Goal: Task Accomplishment & Management: Manage account settings

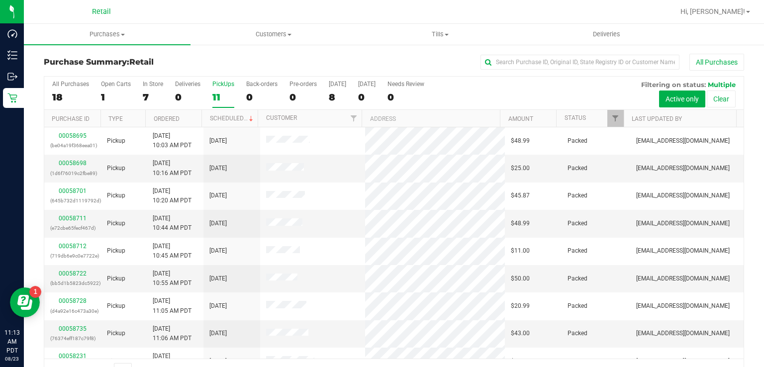
click at [226, 87] on label "PickUps 11" at bounding box center [223, 94] width 22 height 27
click at [0, 0] on input "PickUps 11" at bounding box center [0, 0] width 0 height 0
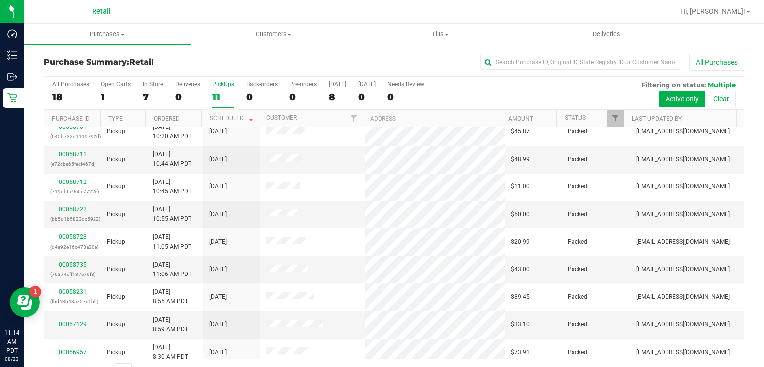
scroll to position [70, 0]
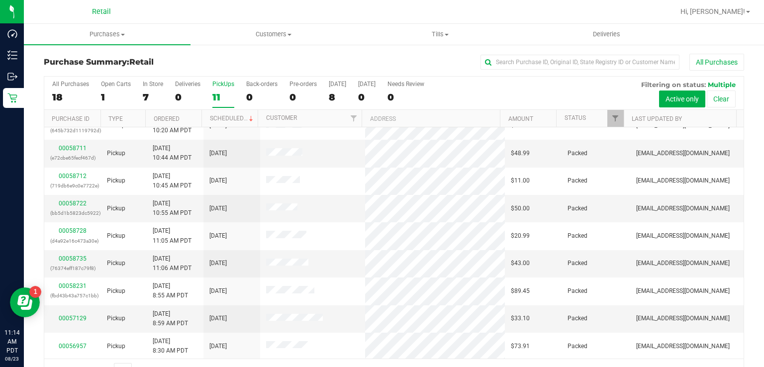
click at [214, 99] on div "11" at bounding box center [223, 96] width 22 height 11
click at [0, 0] on input "PickUps 11" at bounding box center [0, 0] width 0 height 0
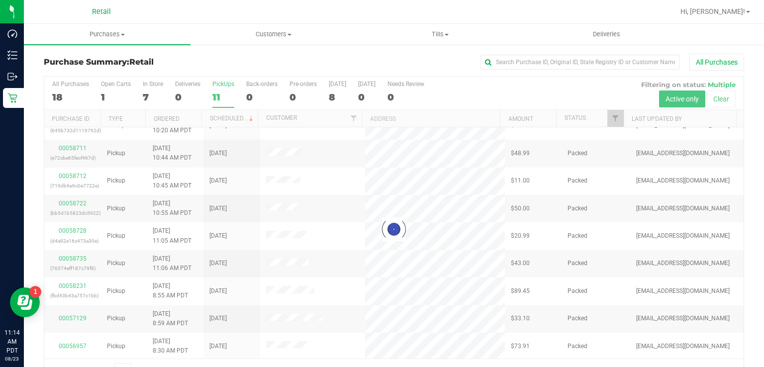
scroll to position [0, 0]
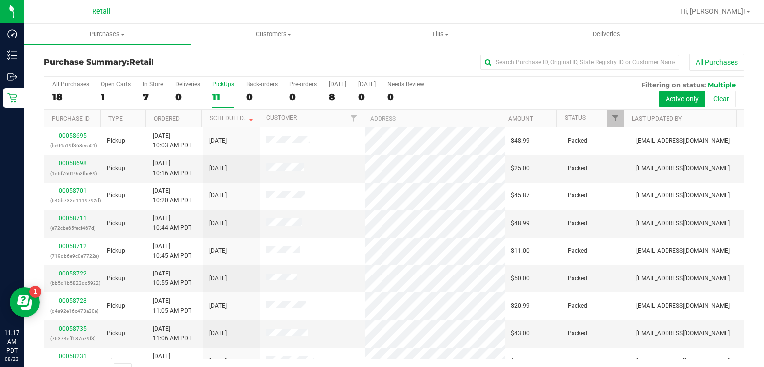
click at [223, 83] on div "PickUps" at bounding box center [223, 84] width 22 height 7
click at [0, 0] on input "PickUps 11" at bounding box center [0, 0] width 0 height 0
click at [214, 88] on label "PickUps 11" at bounding box center [223, 94] width 22 height 27
click at [0, 0] on input "PickUps 11" at bounding box center [0, 0] width 0 height 0
click at [216, 101] on div "11" at bounding box center [223, 96] width 22 height 11
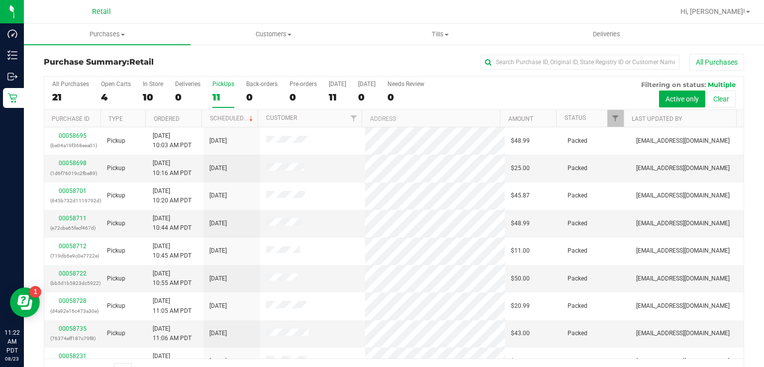
click at [0, 0] on input "PickUps 11" at bounding box center [0, 0] width 0 height 0
click at [228, 99] on div "11" at bounding box center [223, 96] width 22 height 11
click at [0, 0] on input "PickUps 11" at bounding box center [0, 0] width 0 height 0
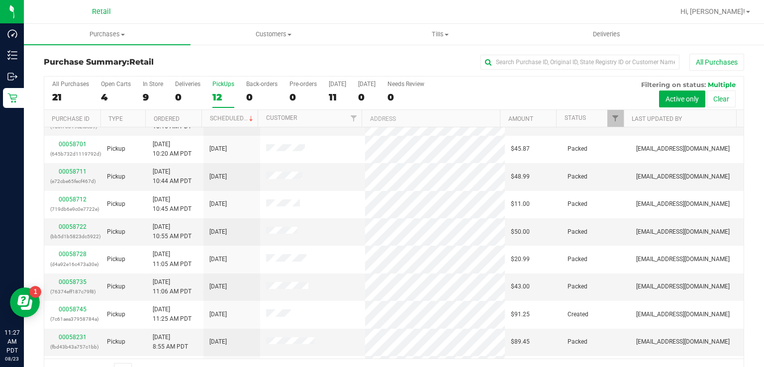
scroll to position [47, 0]
click at [221, 88] on label "PickUps 12" at bounding box center [223, 94] width 22 height 27
click at [0, 0] on input "PickUps 12" at bounding box center [0, 0] width 0 height 0
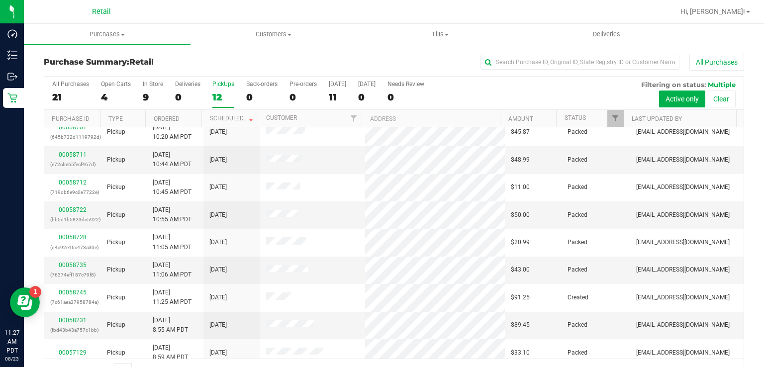
scroll to position [97, 0]
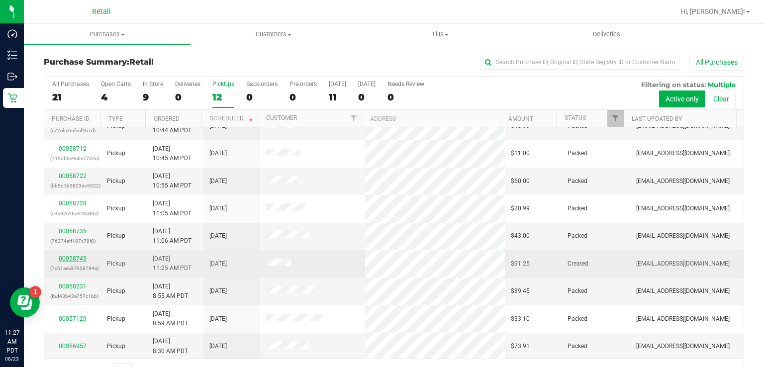
click at [69, 256] on link "00058745" at bounding box center [73, 258] width 28 height 7
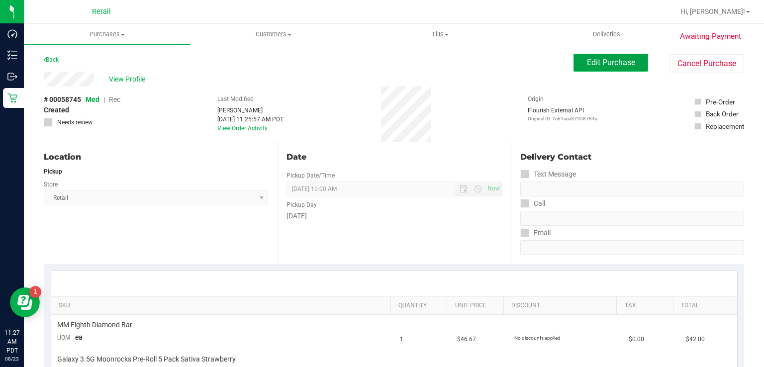
click at [599, 64] on span "Edit Purchase" at bounding box center [611, 62] width 48 height 9
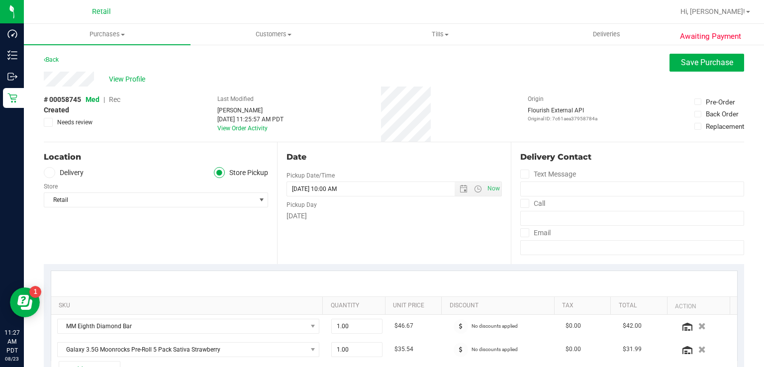
click at [113, 99] on span "Rec" at bounding box center [114, 99] width 11 height 8
click at [699, 59] on span "Save Purchase" at bounding box center [707, 62] width 52 height 9
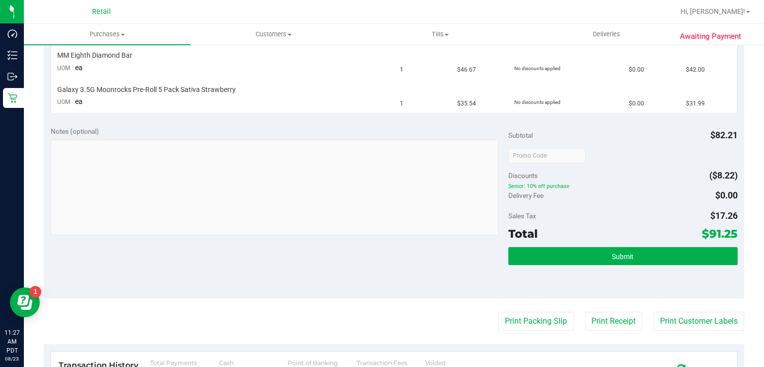
scroll to position [270, 0]
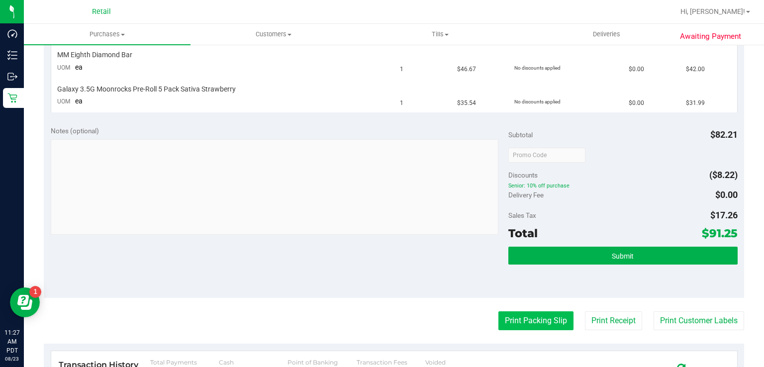
click at [517, 323] on button "Print Packing Slip" at bounding box center [535, 320] width 75 height 19
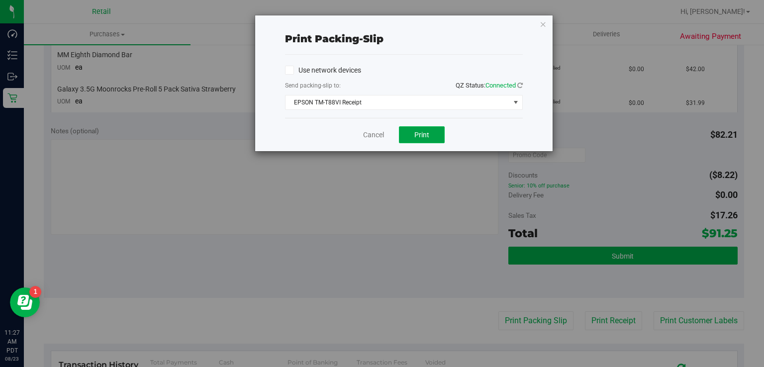
click at [431, 135] on button "Print" at bounding box center [422, 134] width 46 height 17
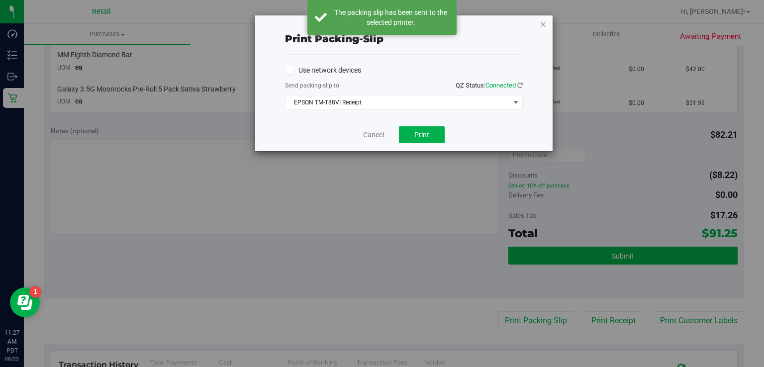
click at [545, 18] on icon "button" at bounding box center [542, 24] width 7 height 12
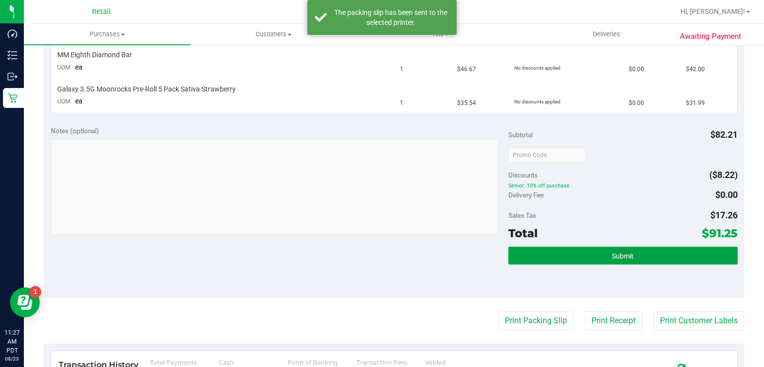
click at [609, 249] on button "Submit" at bounding box center [622, 256] width 229 height 18
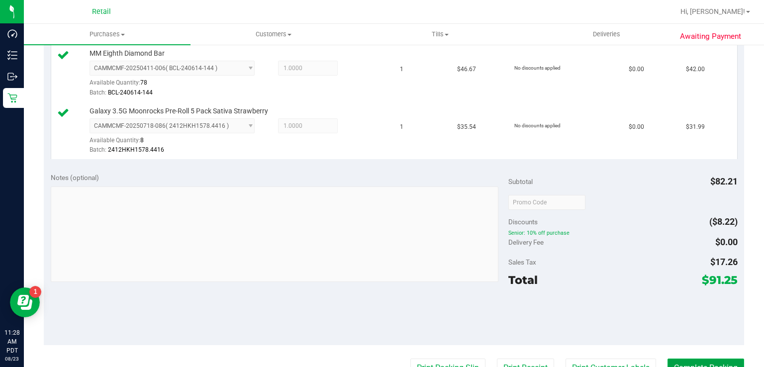
click at [691, 361] on button "Complete Packing" at bounding box center [705, 367] width 77 height 19
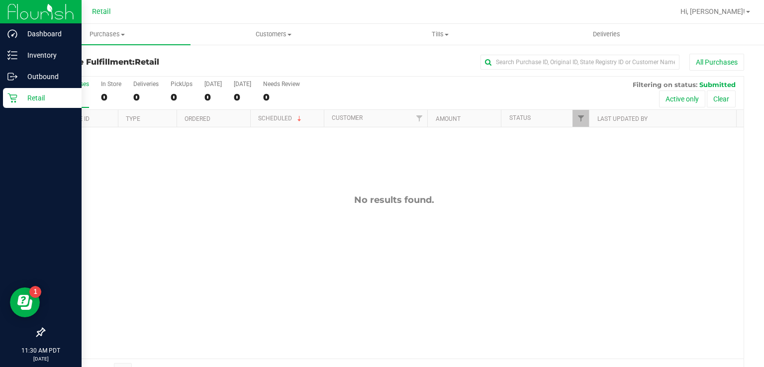
click at [12, 95] on icon at bounding box center [11, 97] width 9 height 9
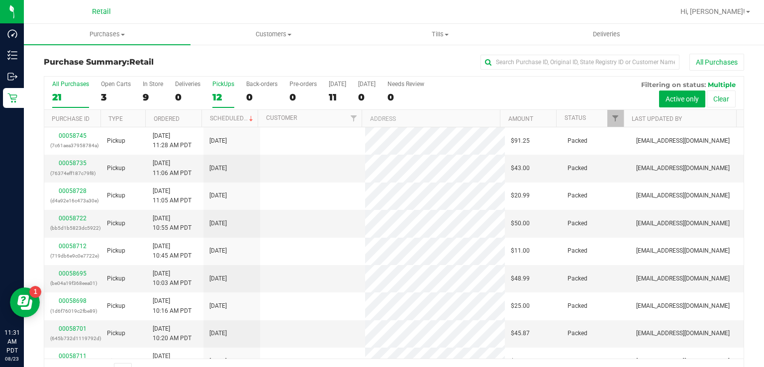
click at [219, 84] on div "PickUps" at bounding box center [223, 84] width 22 height 7
click at [0, 0] on input "PickUps 12" at bounding box center [0, 0] width 0 height 0
click at [215, 100] on div "12" at bounding box center [223, 96] width 22 height 11
click at [0, 0] on input "PickUps 12" at bounding box center [0, 0] width 0 height 0
click at [226, 87] on div "PickUps" at bounding box center [223, 84] width 22 height 7
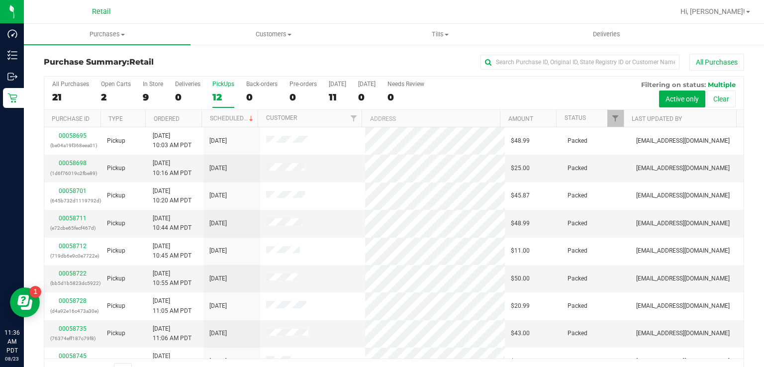
click at [0, 0] on input "PickUps 12" at bounding box center [0, 0] width 0 height 0
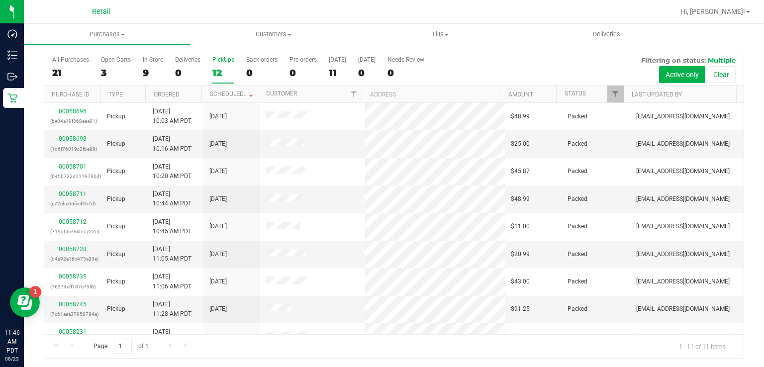
click at [216, 69] on div "12" at bounding box center [223, 72] width 22 height 11
click at [0, 0] on input "PickUps 12" at bounding box center [0, 0] width 0 height 0
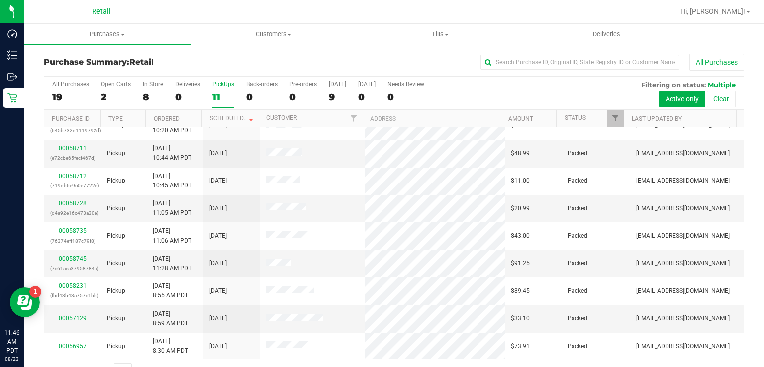
scroll to position [24, 0]
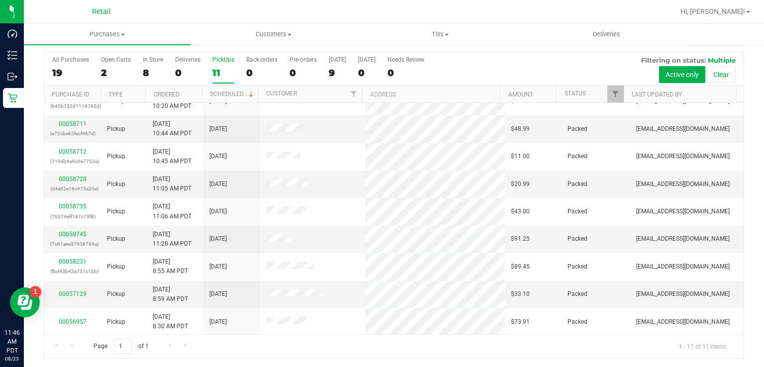
click at [214, 62] on div "PickUps" at bounding box center [223, 59] width 22 height 7
click at [0, 0] on input "PickUps 11" at bounding box center [0, 0] width 0 height 0
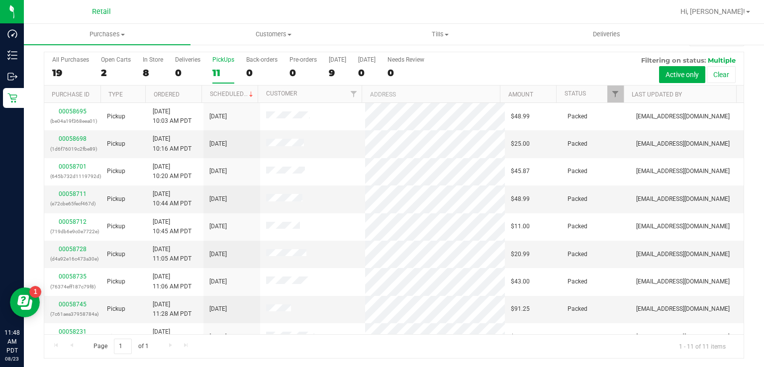
click at [215, 64] on label "PickUps 11" at bounding box center [223, 69] width 22 height 27
click at [0, 0] on input "PickUps 11" at bounding box center [0, 0] width 0 height 0
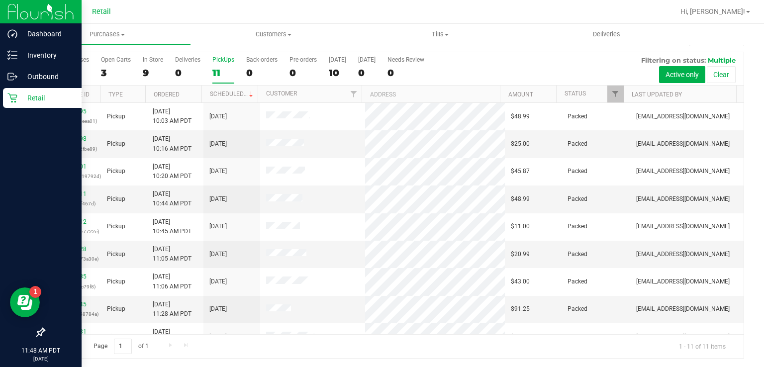
click at [15, 102] on icon at bounding box center [12, 98] width 10 height 10
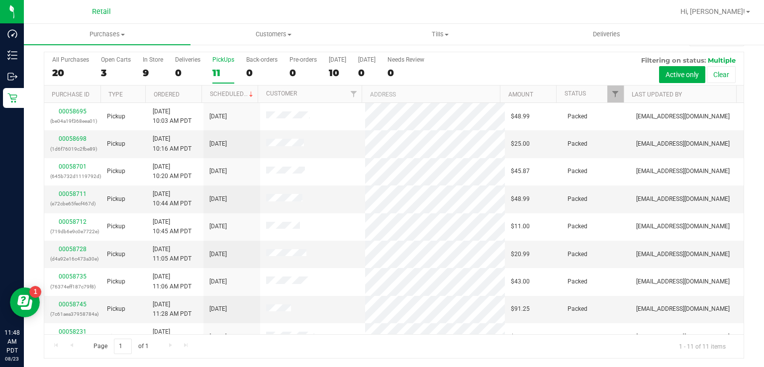
click at [223, 76] on div "11" at bounding box center [223, 72] width 22 height 11
click at [0, 0] on input "PickUps 11" at bounding box center [0, 0] width 0 height 0
click at [216, 71] on div "11" at bounding box center [223, 72] width 22 height 11
click at [0, 0] on input "PickUps 11" at bounding box center [0, 0] width 0 height 0
click at [216, 70] on div "11" at bounding box center [223, 72] width 22 height 11
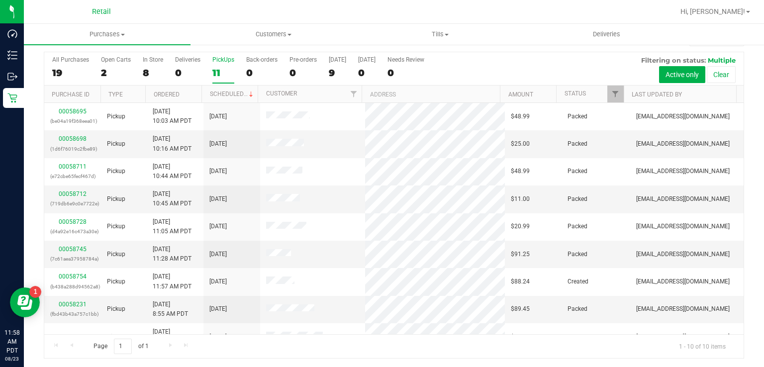
click at [0, 0] on input "PickUps 11" at bounding box center [0, 0] width 0 height 0
